Goal: Task Accomplishment & Management: Use online tool/utility

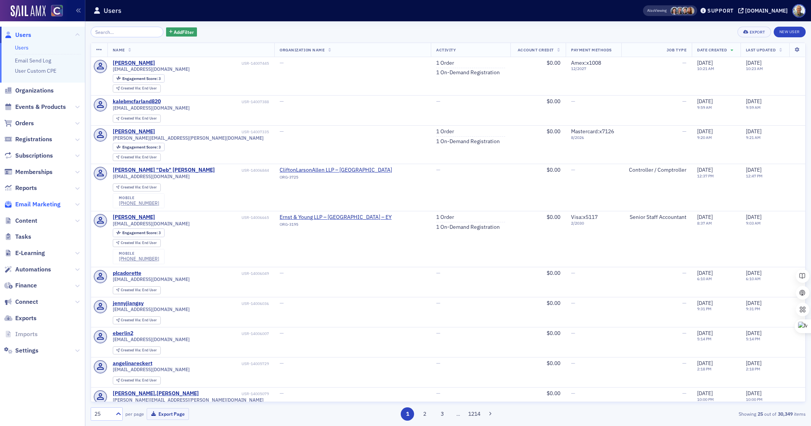
click at [57, 206] on span "Email Marketing" at bounding box center [37, 204] width 45 height 8
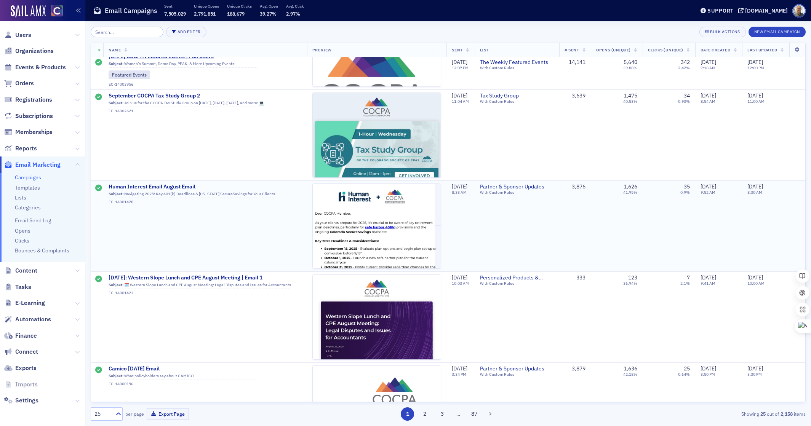
scroll to position [424, 0]
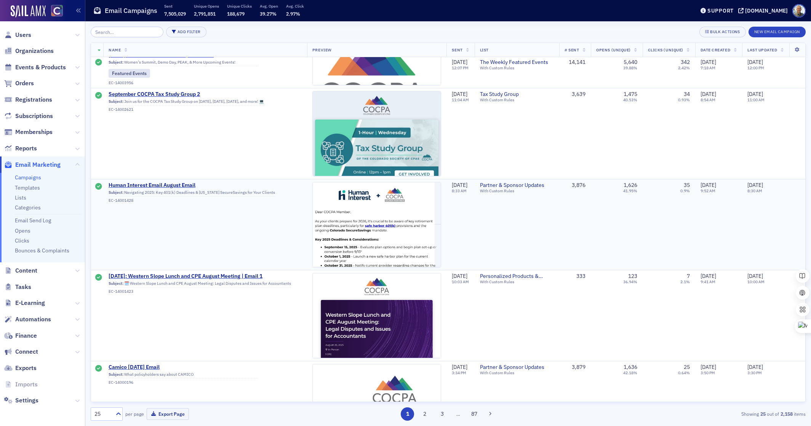
click at [525, 229] on td "Partner & Sponsor Updates With Custom Rules" at bounding box center [517, 224] width 85 height 91
click at [175, 186] on span "Human Interest Email August Email" at bounding box center [183, 185] width 149 height 7
